Goal: Transaction & Acquisition: Purchase product/service

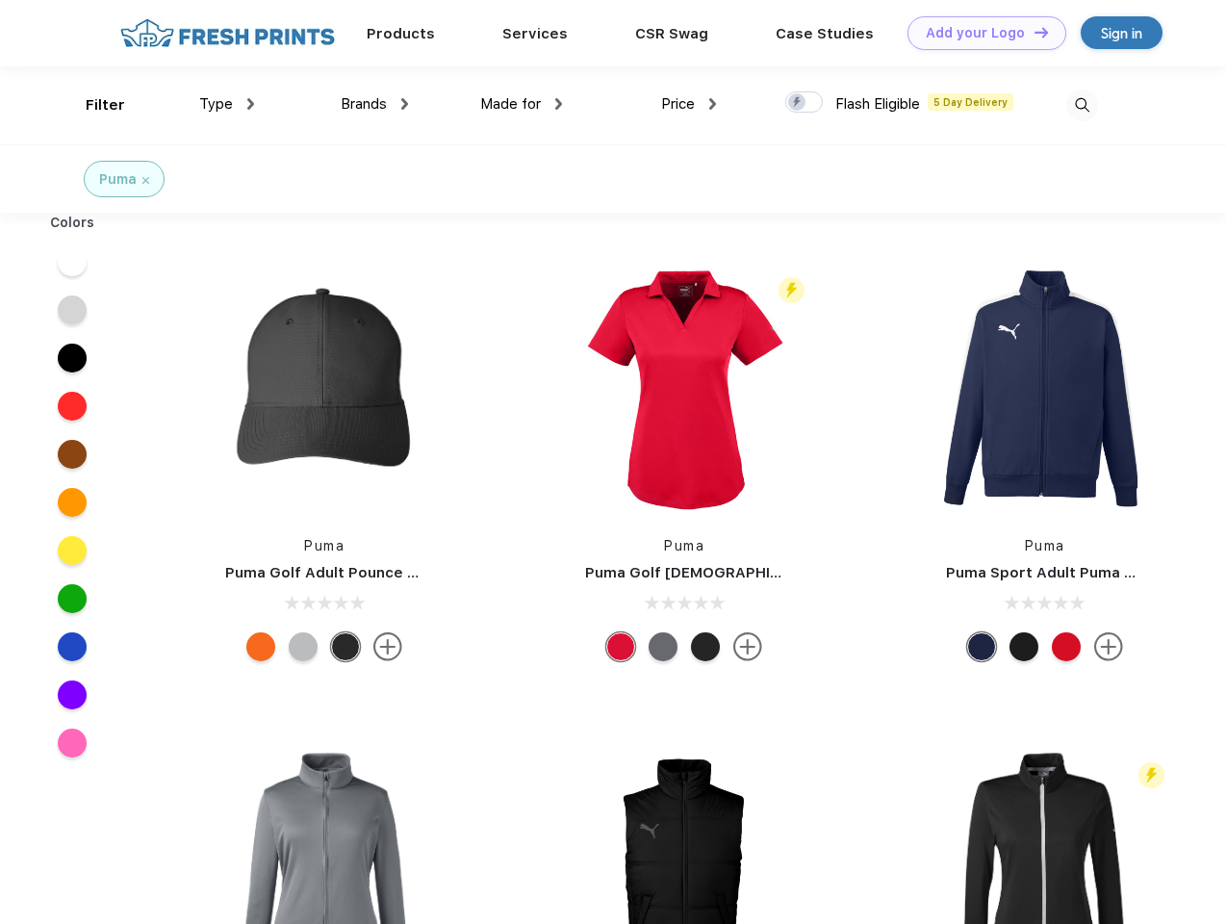
click at [980, 33] on link "Add your Logo Design Tool" at bounding box center [987, 33] width 159 height 34
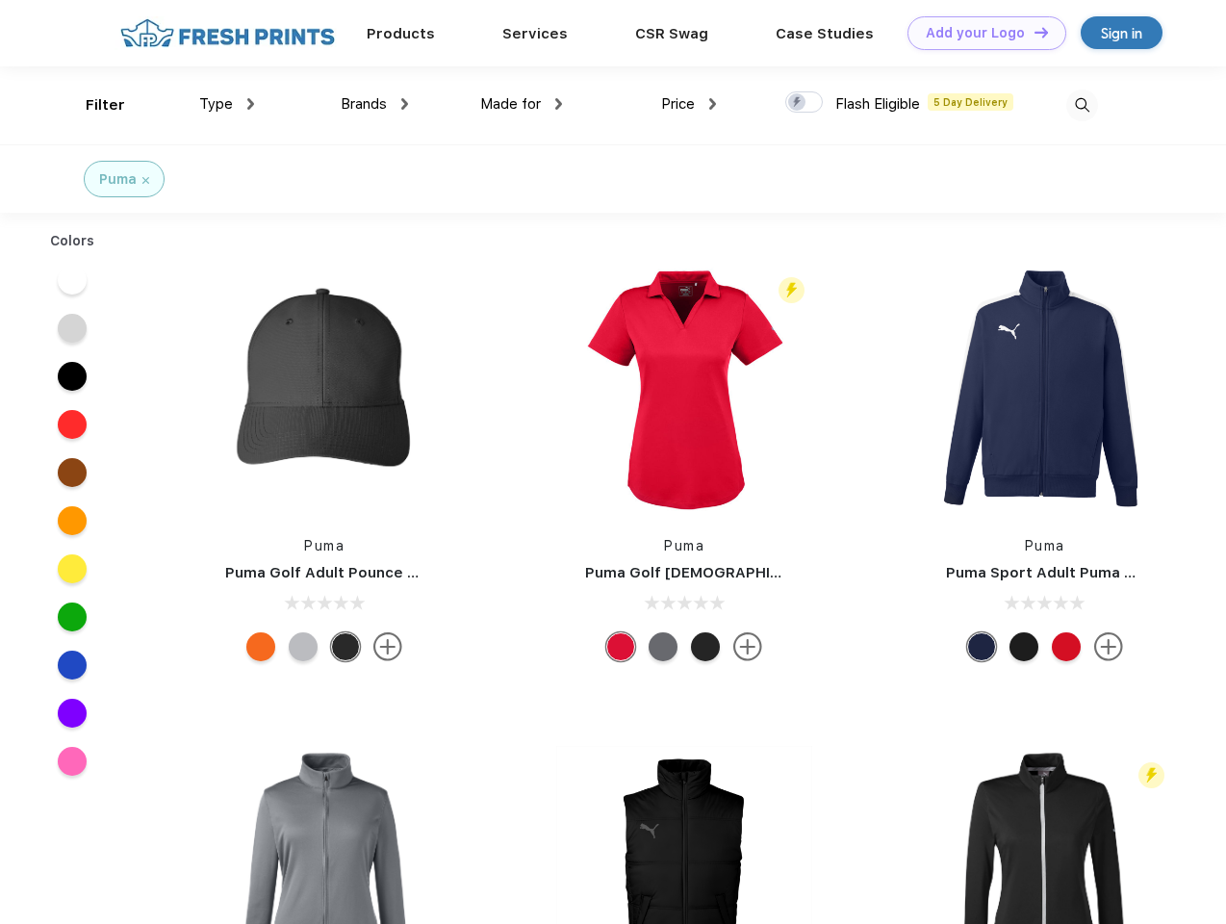
click at [0, 0] on div "Design Tool" at bounding box center [0, 0] width 0 height 0
click at [1033, 32] on link "Add your Logo Design Tool" at bounding box center [987, 33] width 159 height 34
click at [92, 105] on div "Filter" at bounding box center [105, 105] width 39 height 22
click at [227, 104] on span "Type" at bounding box center [216, 103] width 34 height 17
click at [374, 104] on span "Brands" at bounding box center [364, 103] width 46 height 17
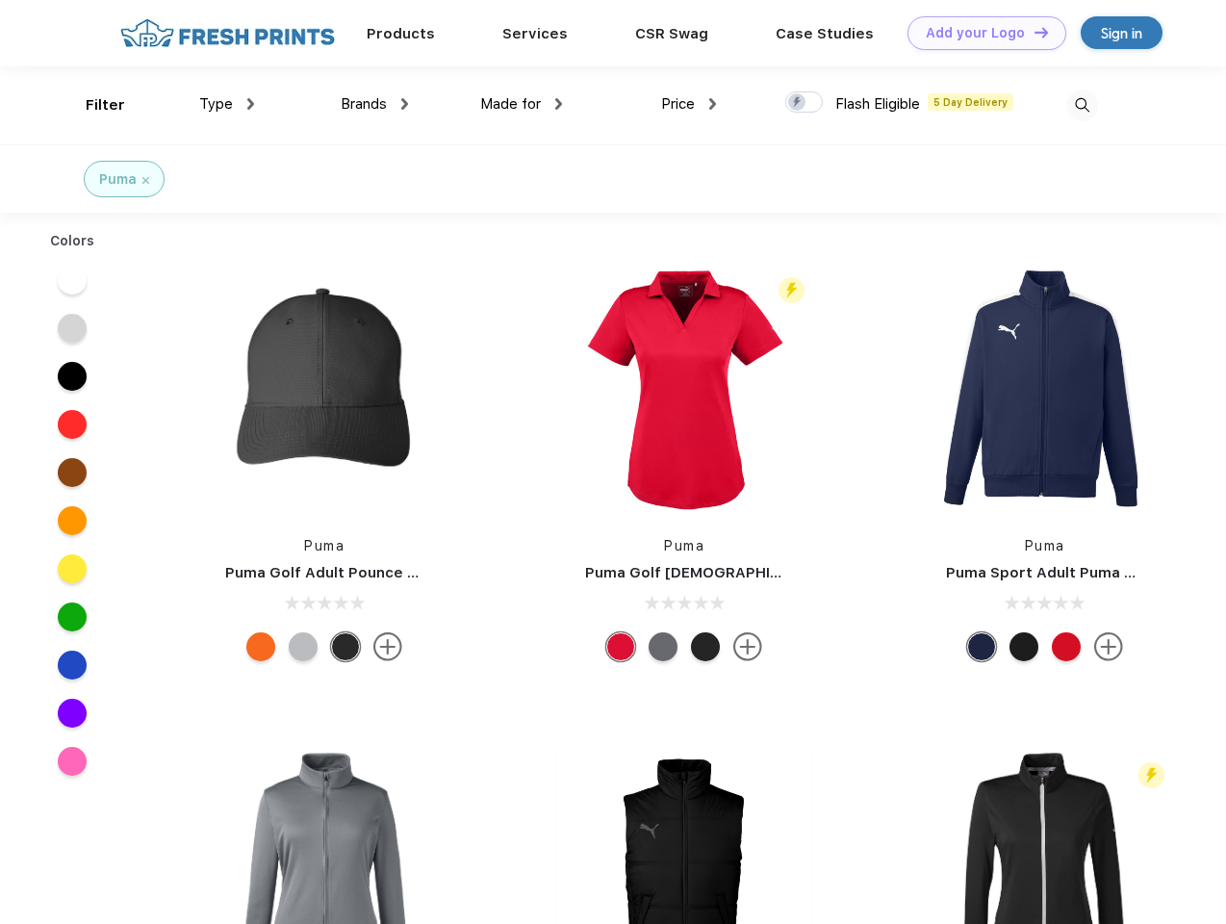
click at [522, 104] on span "Made for" at bounding box center [510, 103] width 61 height 17
click at [689, 104] on span "Price" at bounding box center [678, 103] width 34 height 17
click at [805, 103] on div at bounding box center [805, 101] width 38 height 21
click at [798, 103] on input "checkbox" at bounding box center [792, 96] width 13 height 13
click at [1082, 105] on img at bounding box center [1083, 106] width 32 height 32
